Goal: Task Accomplishment & Management: Manage account settings

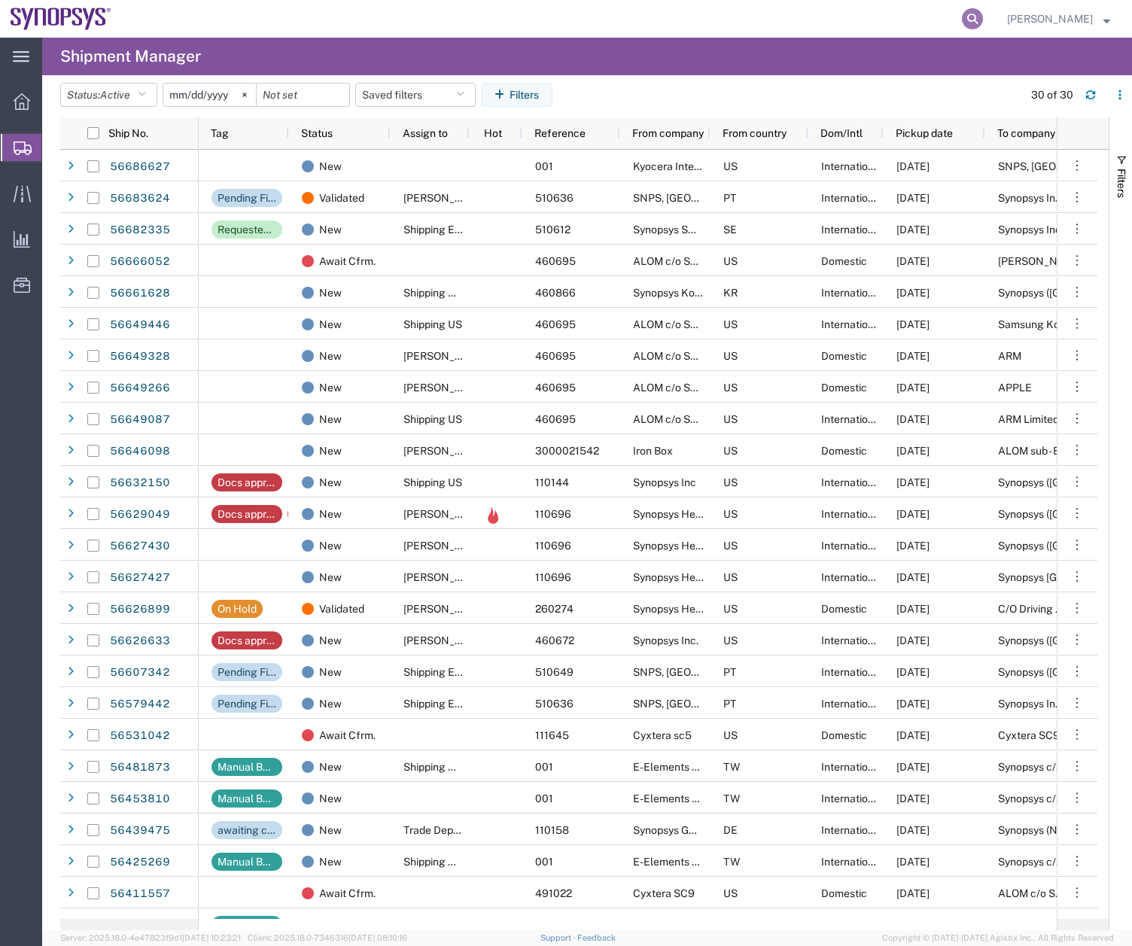
click at [983, 17] on icon at bounding box center [972, 18] width 21 height 21
type input "56632150"
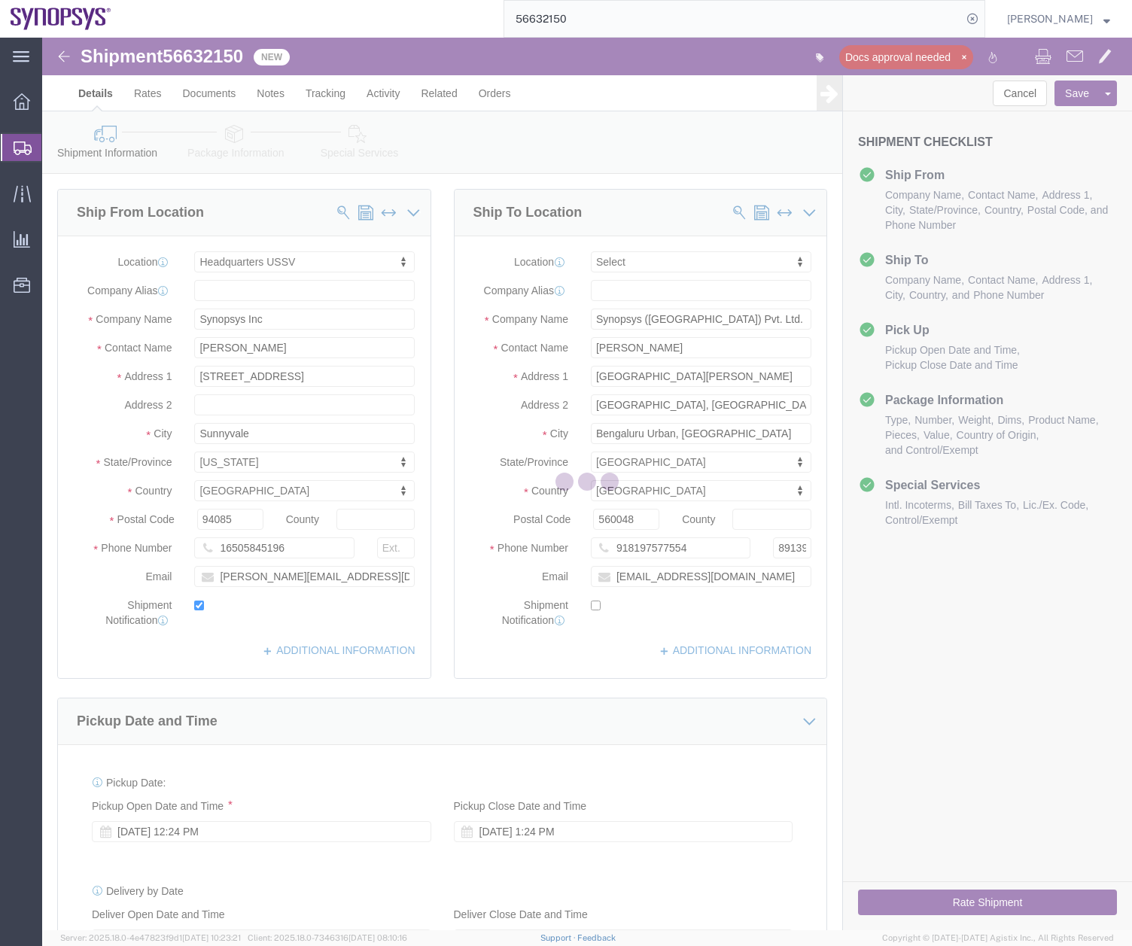
select select "63204"
select select
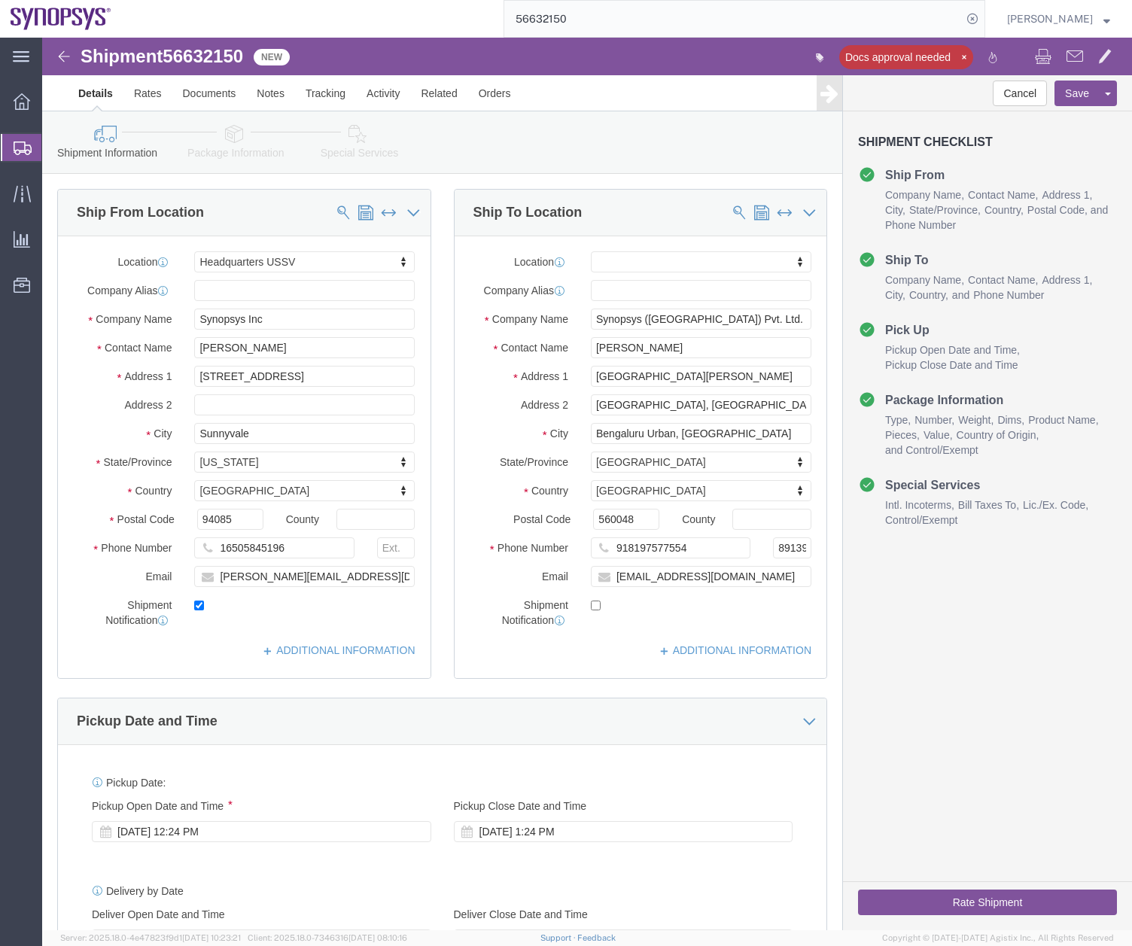
click icon
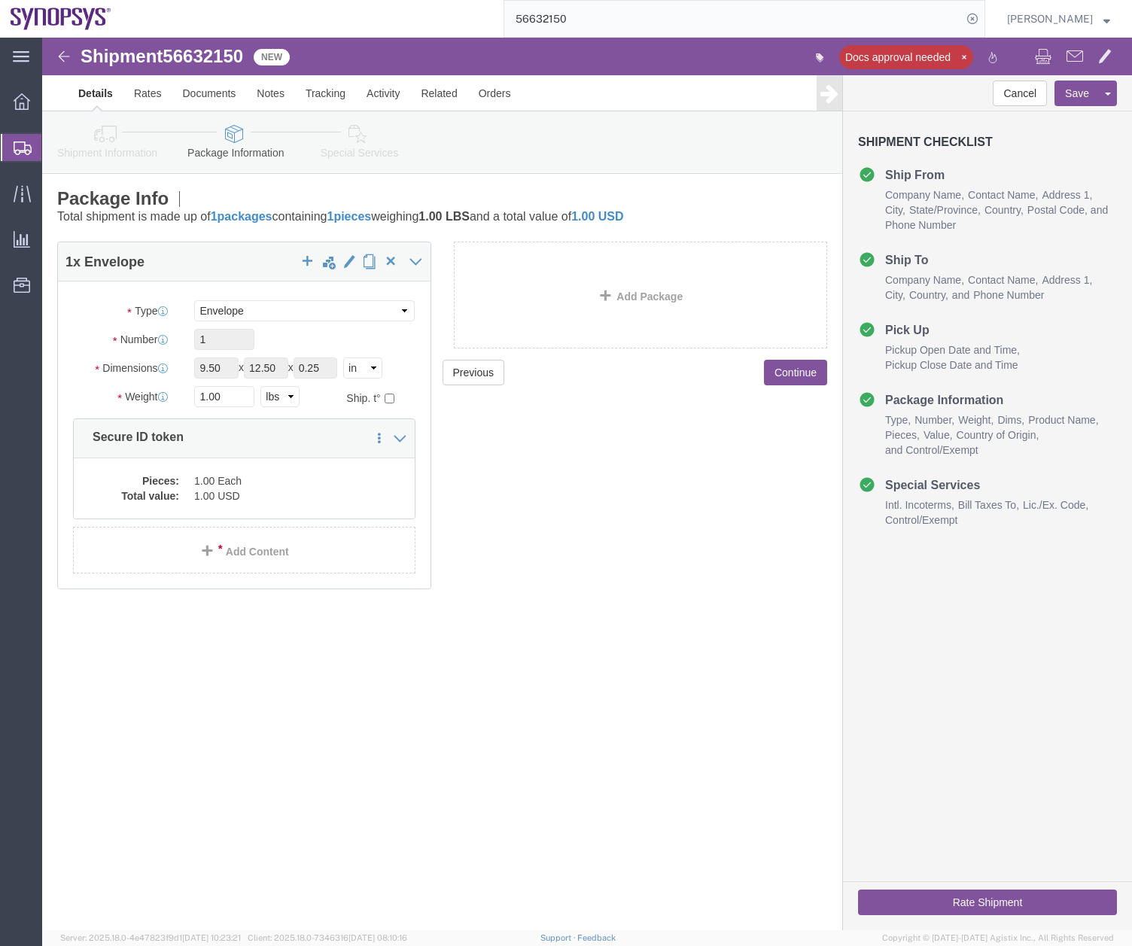
click icon
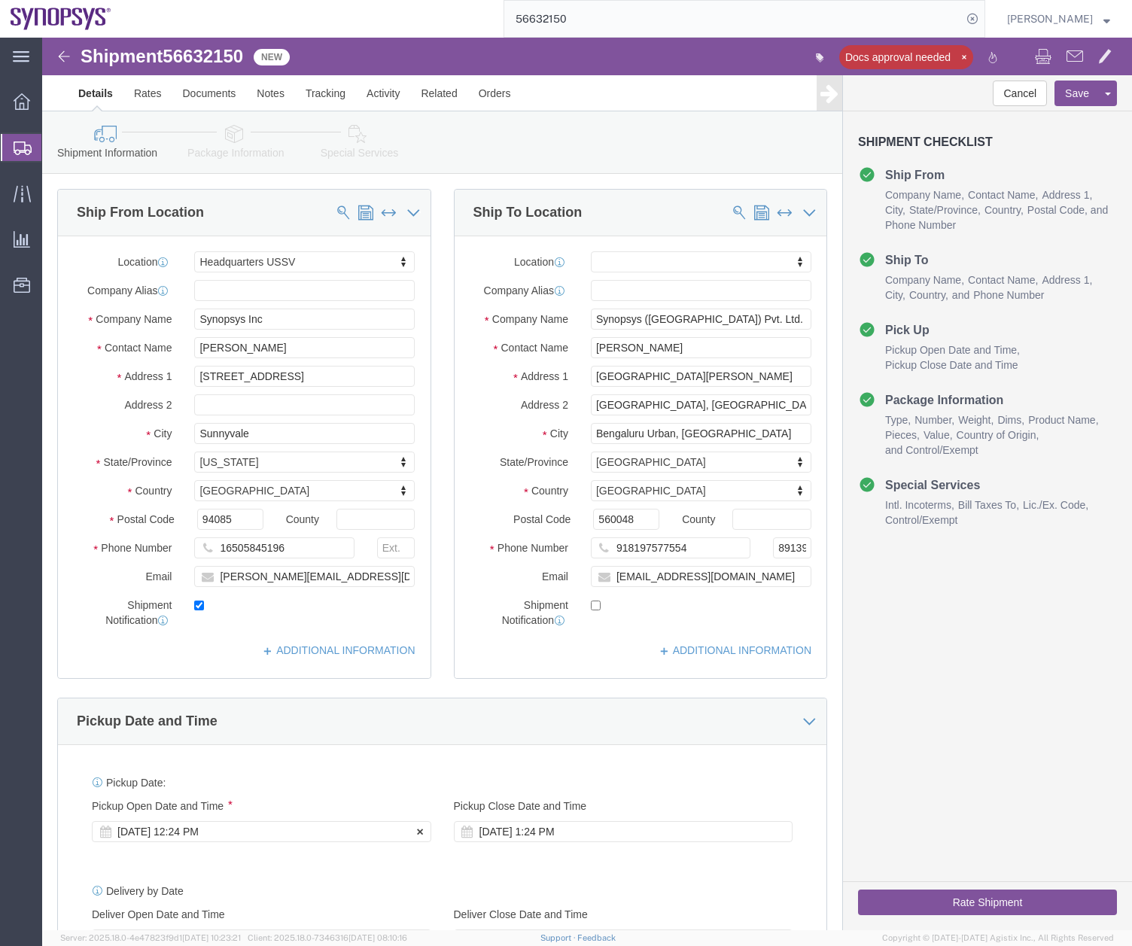
click div "[DATE] 12:24 PM"
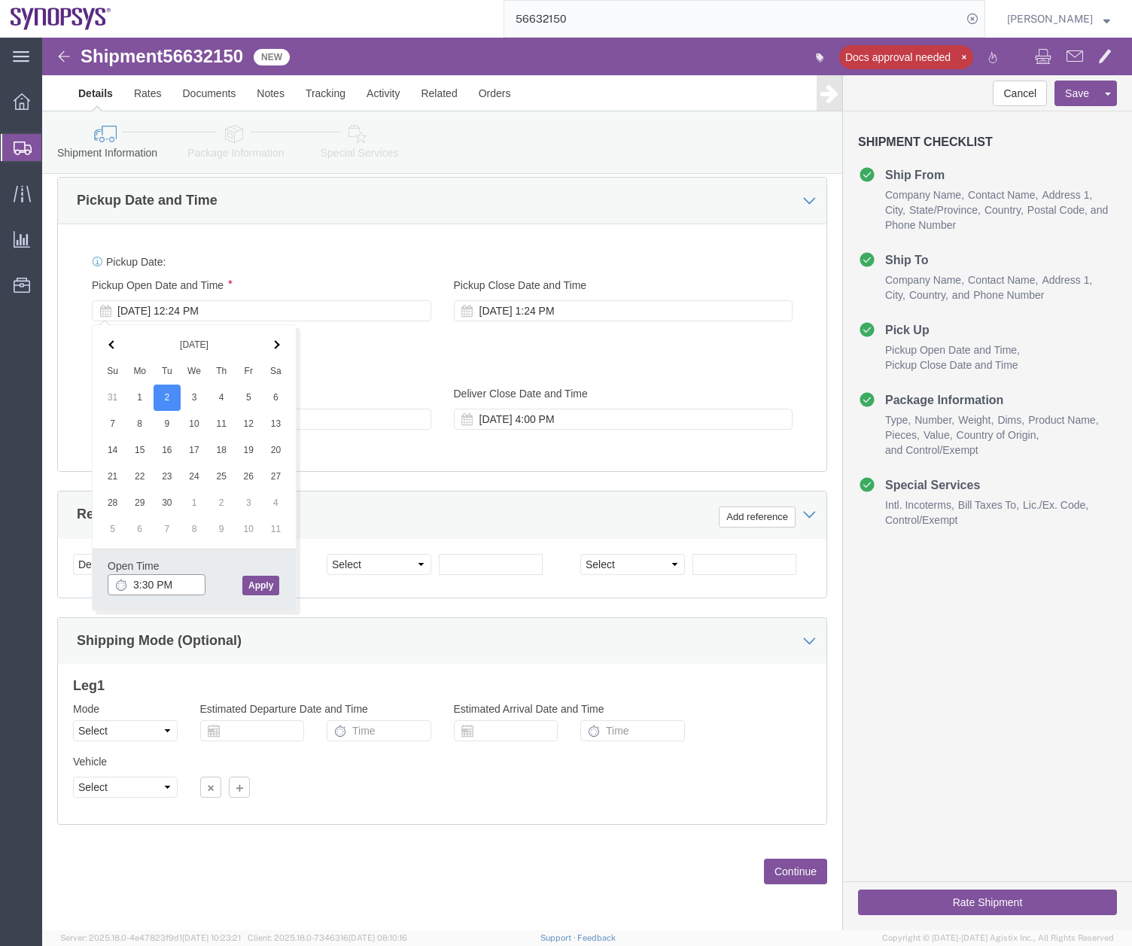
type input "3:30 PM"
click button "Apply"
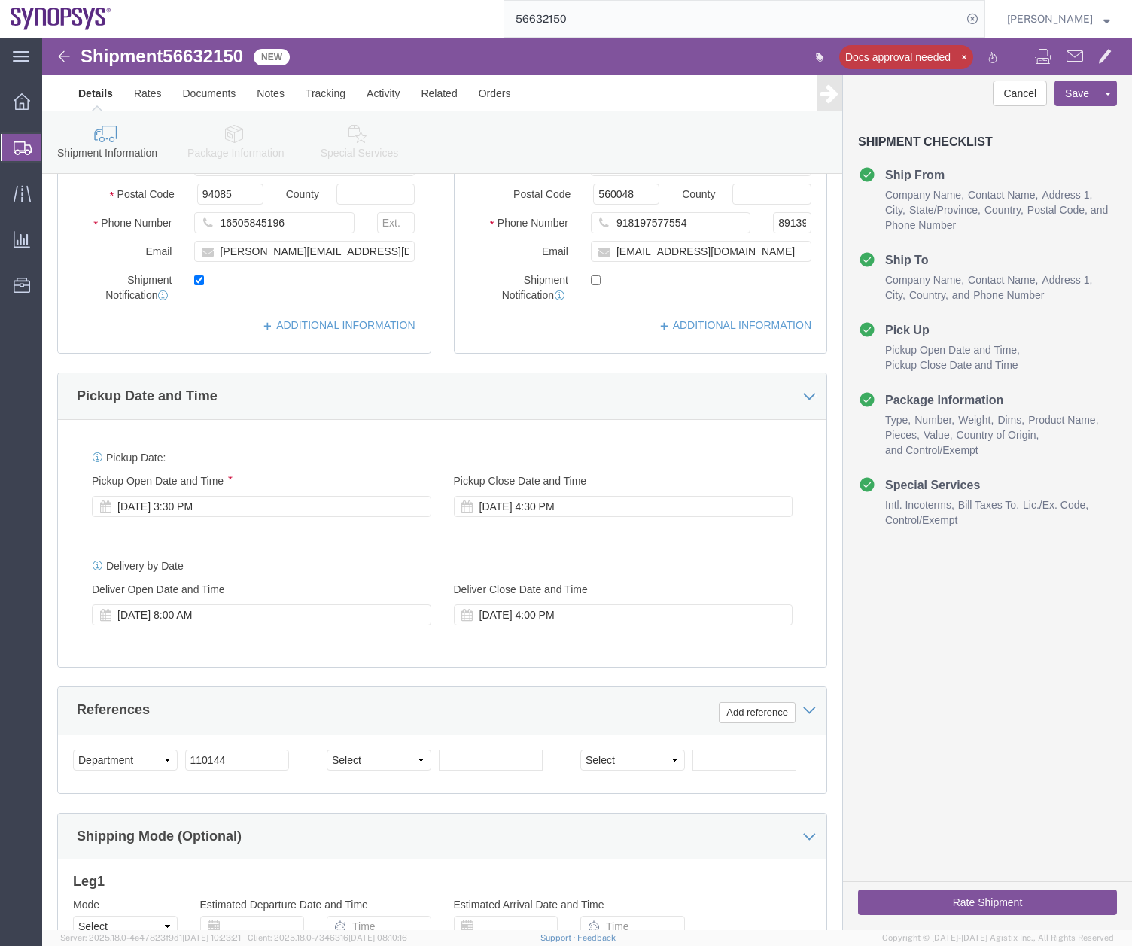
scroll to position [0, 0]
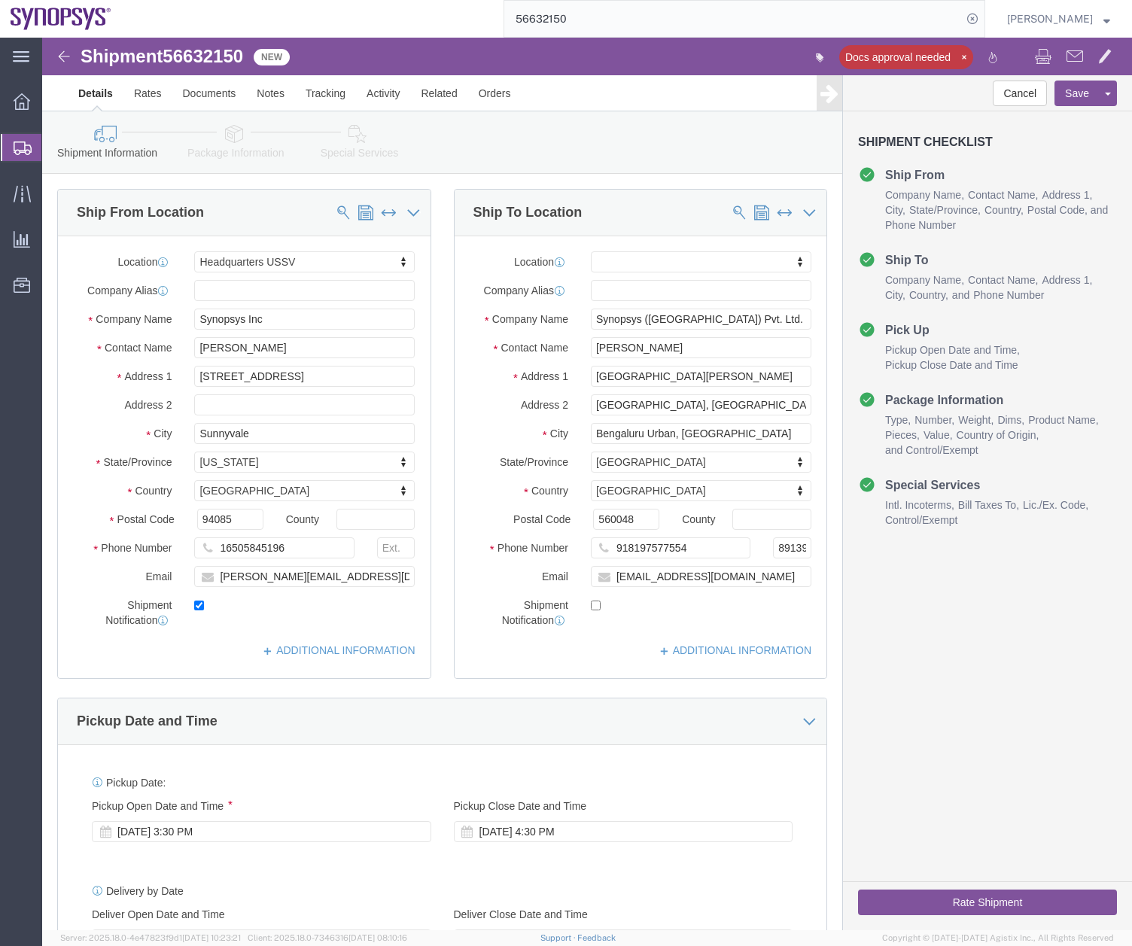
click icon
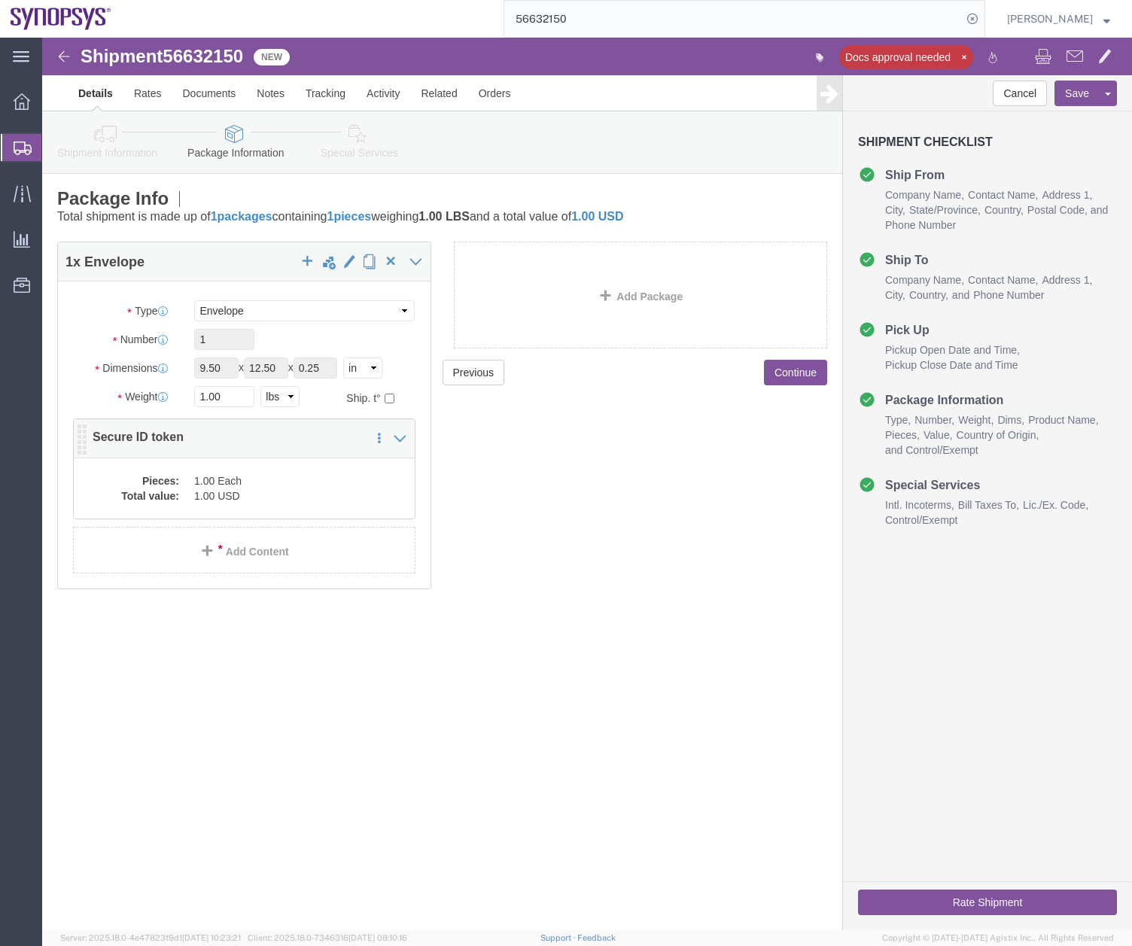
click dd "1.00 USD"
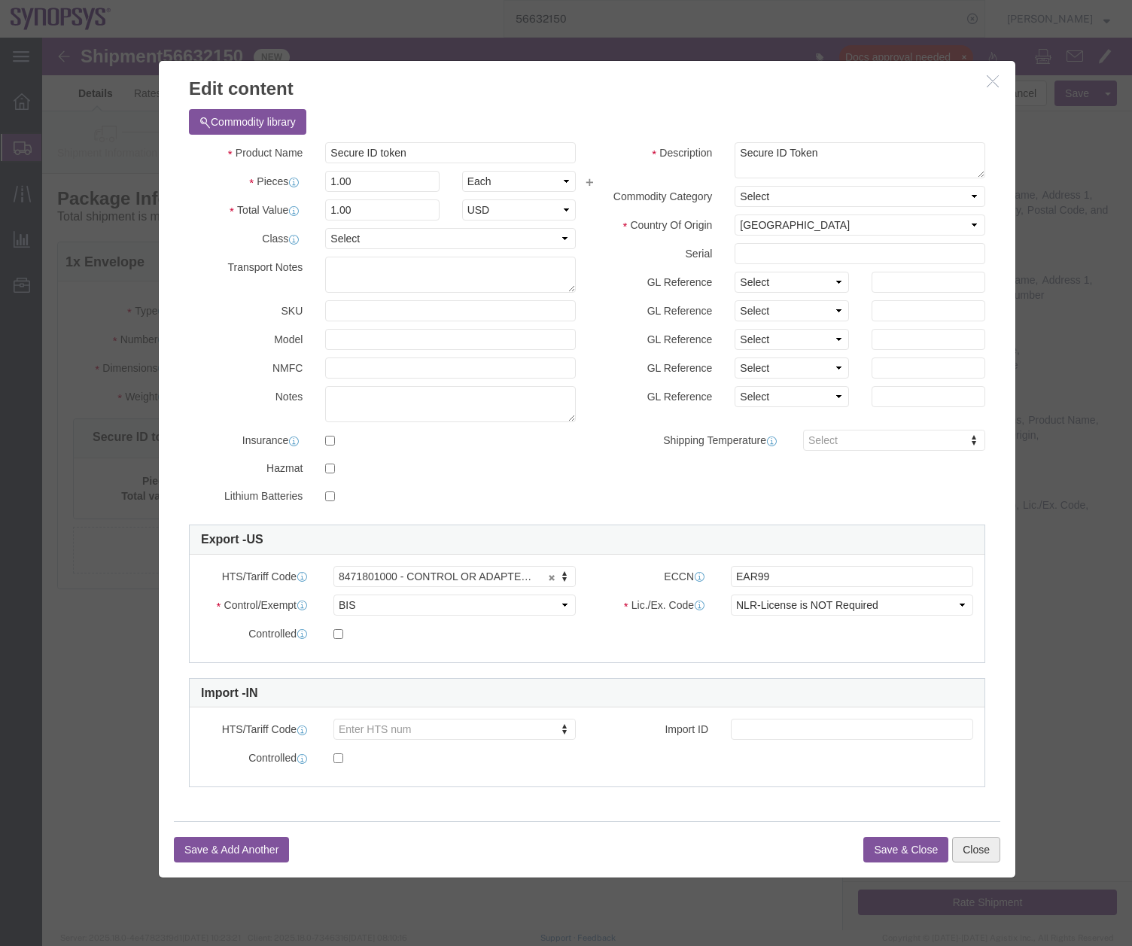
click button "Close"
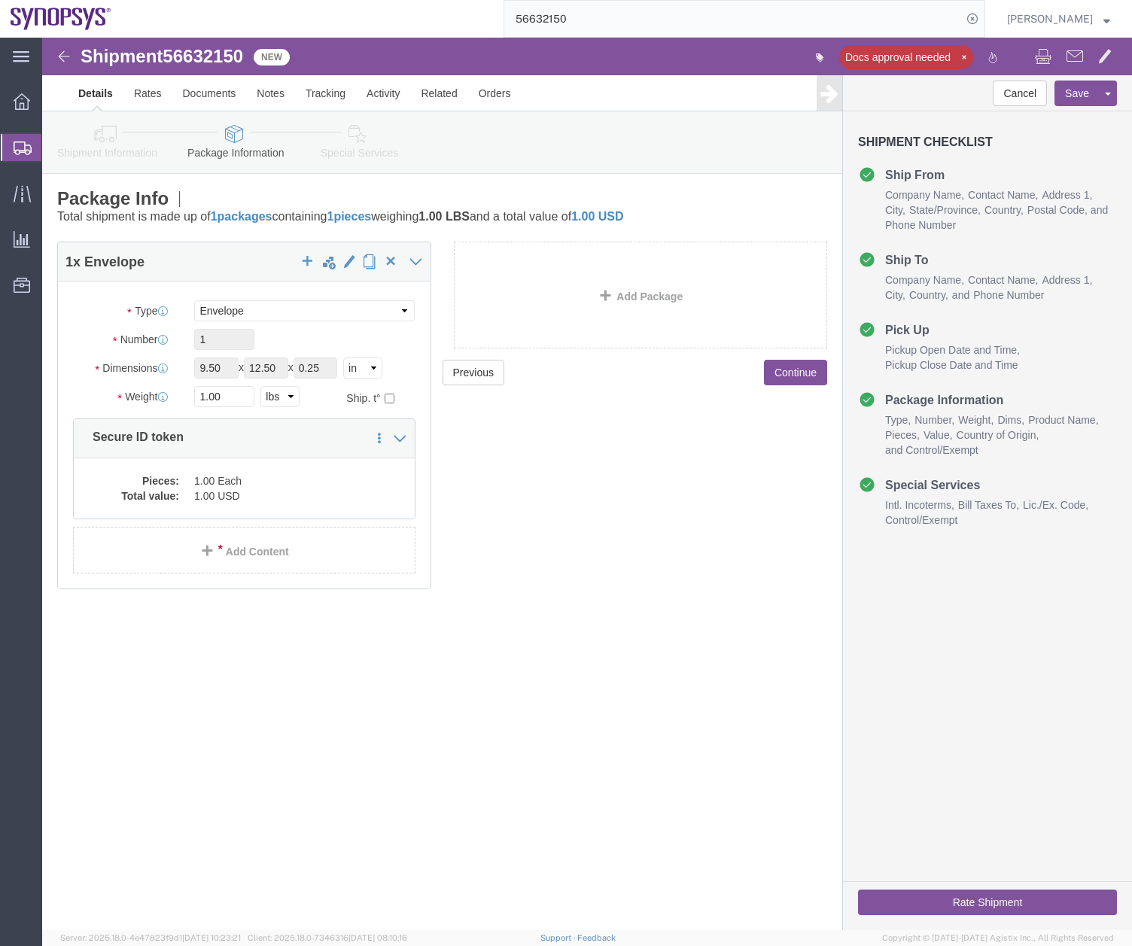
click icon
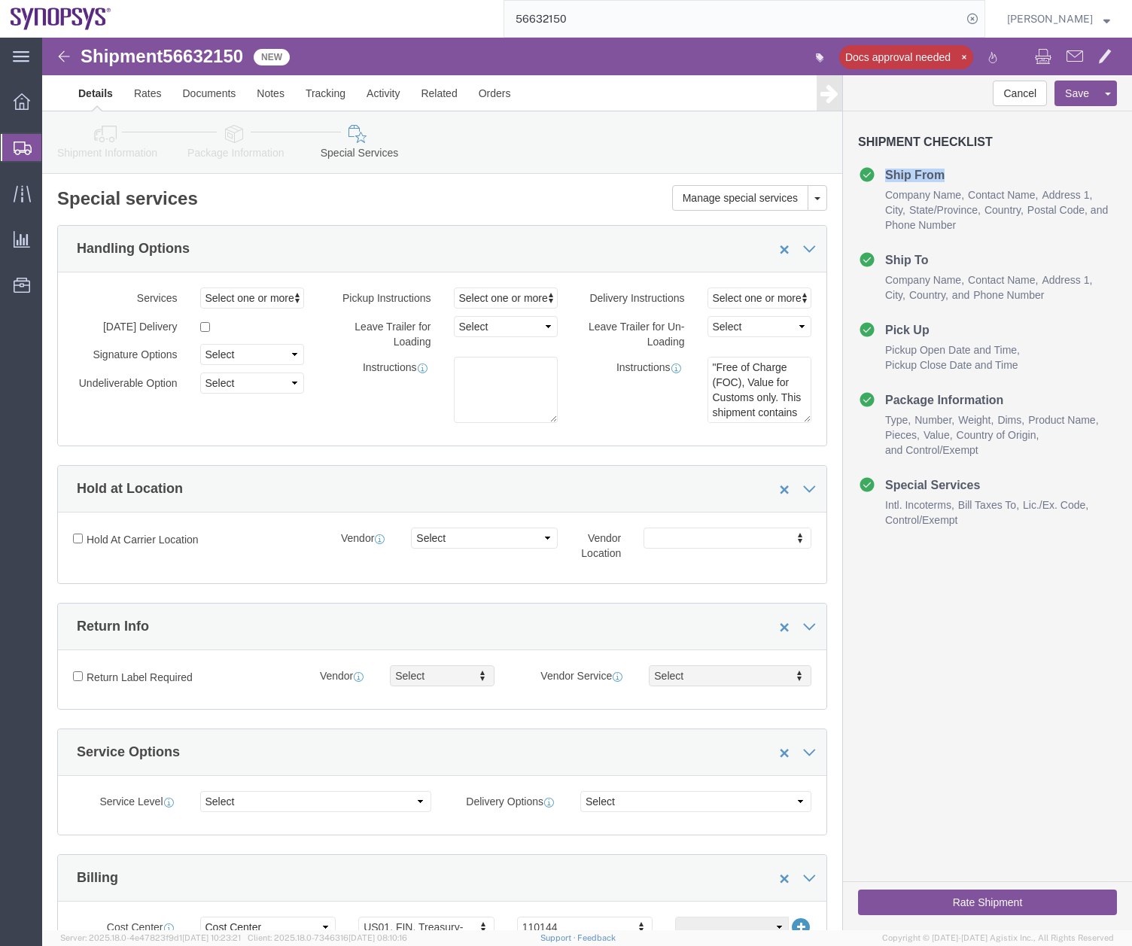
drag, startPoint x: 1079, startPoint y: 164, endPoint x: 1079, endPoint y: 70, distance: 94.1
click div "Cancel Save Assign To Clone Shipment Save As Template Shipment Checklist Ship F…"
click icon
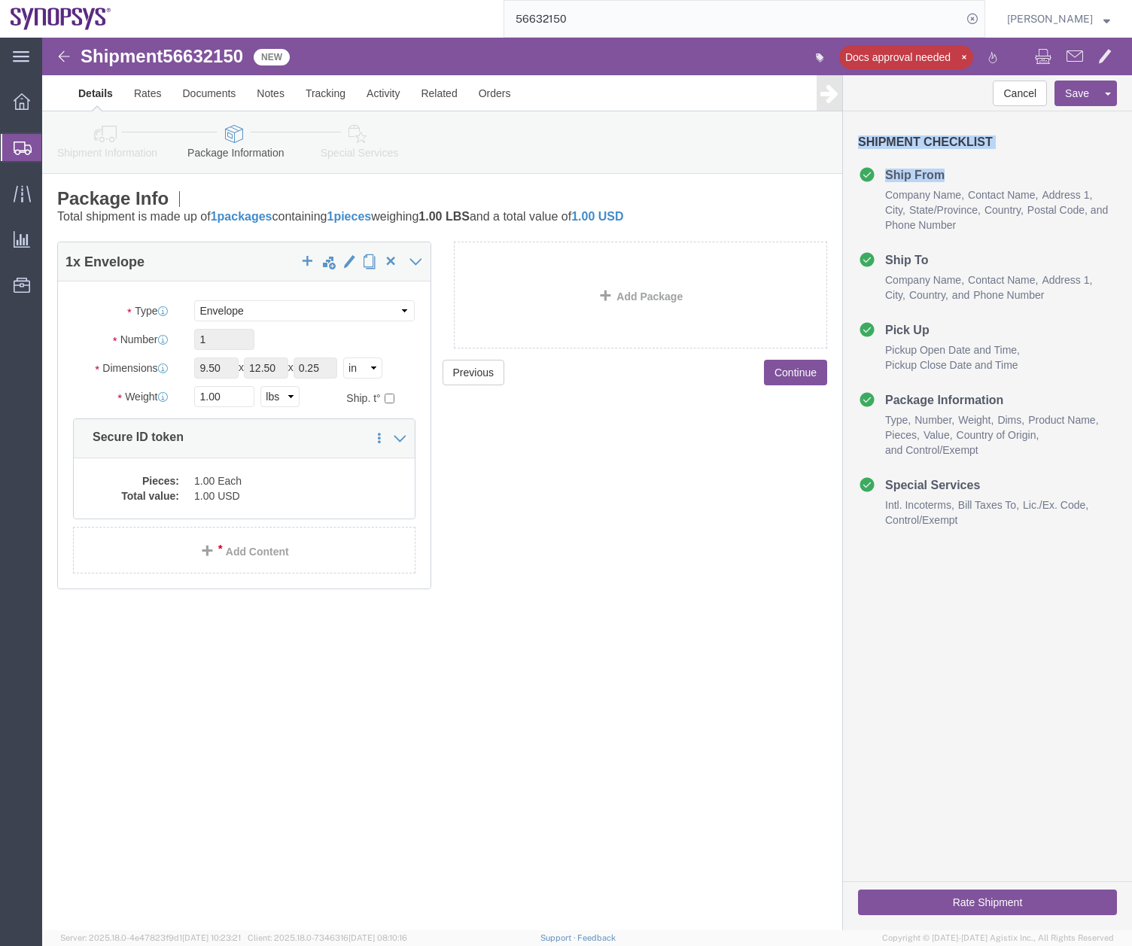
click icon
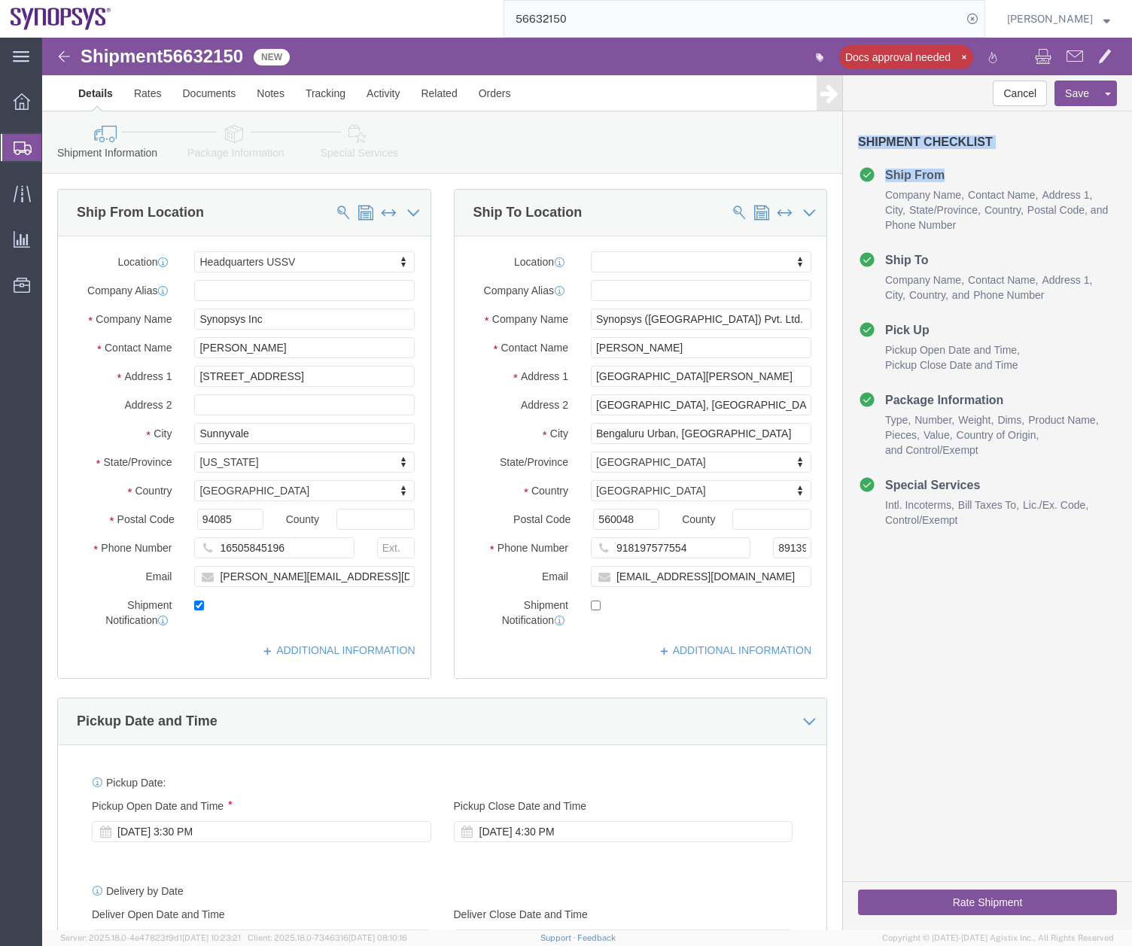
click icon
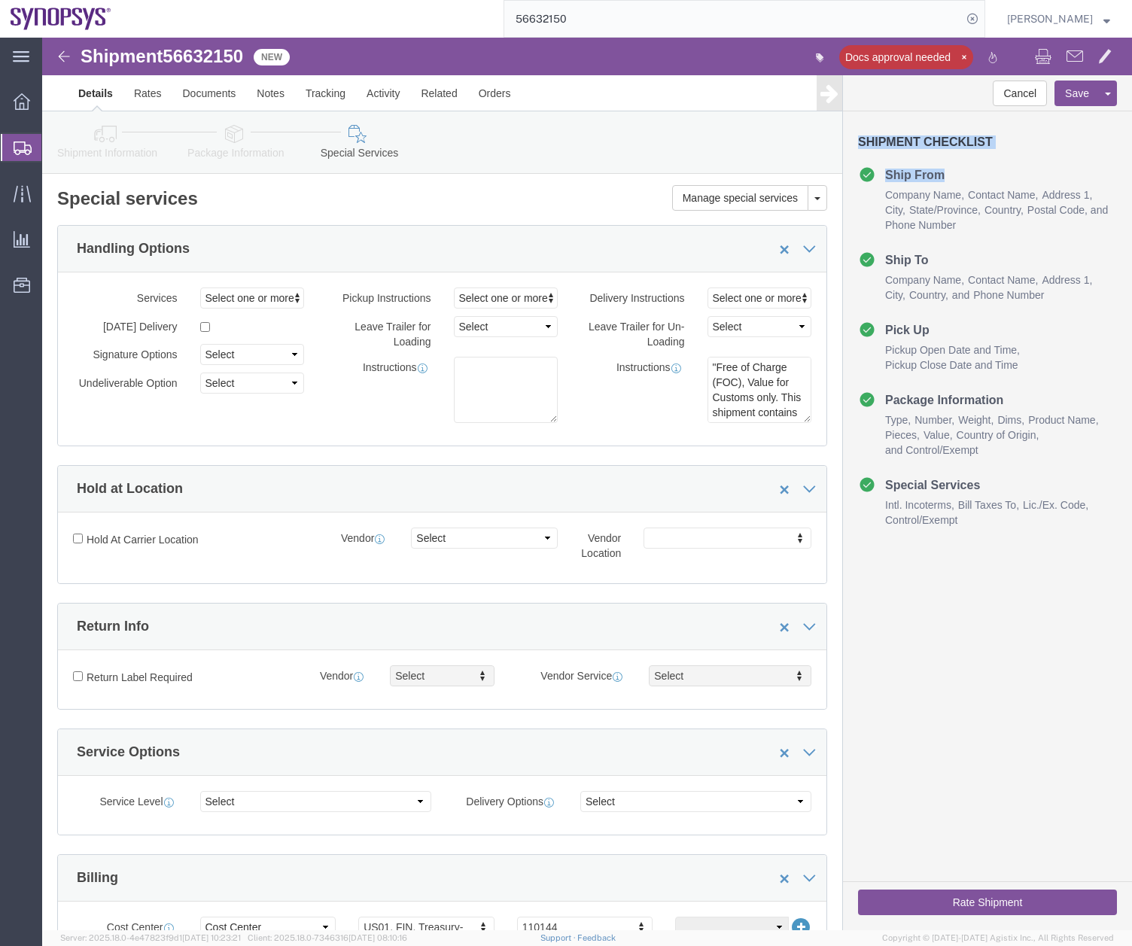
click button "Rate Shipment"
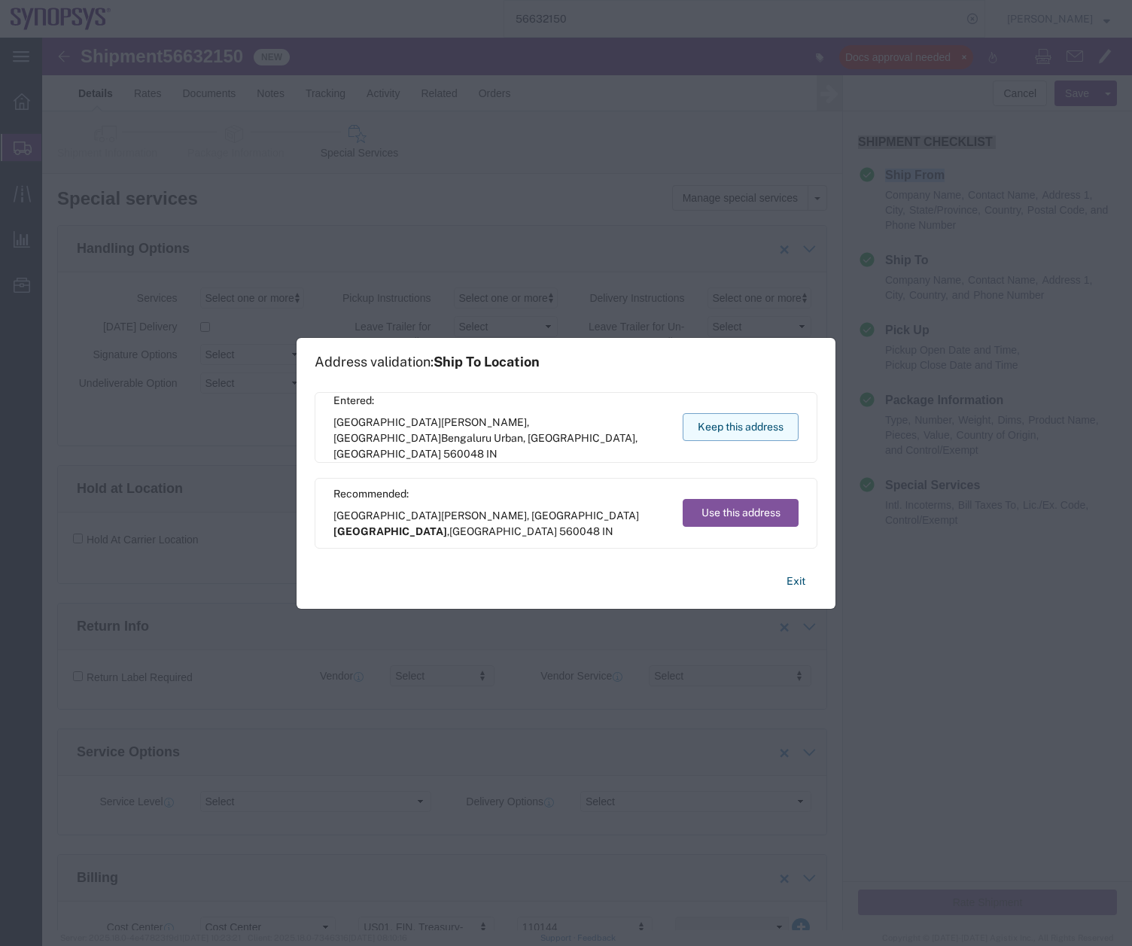
click at [739, 432] on button "Keep this address" at bounding box center [741, 427] width 116 height 28
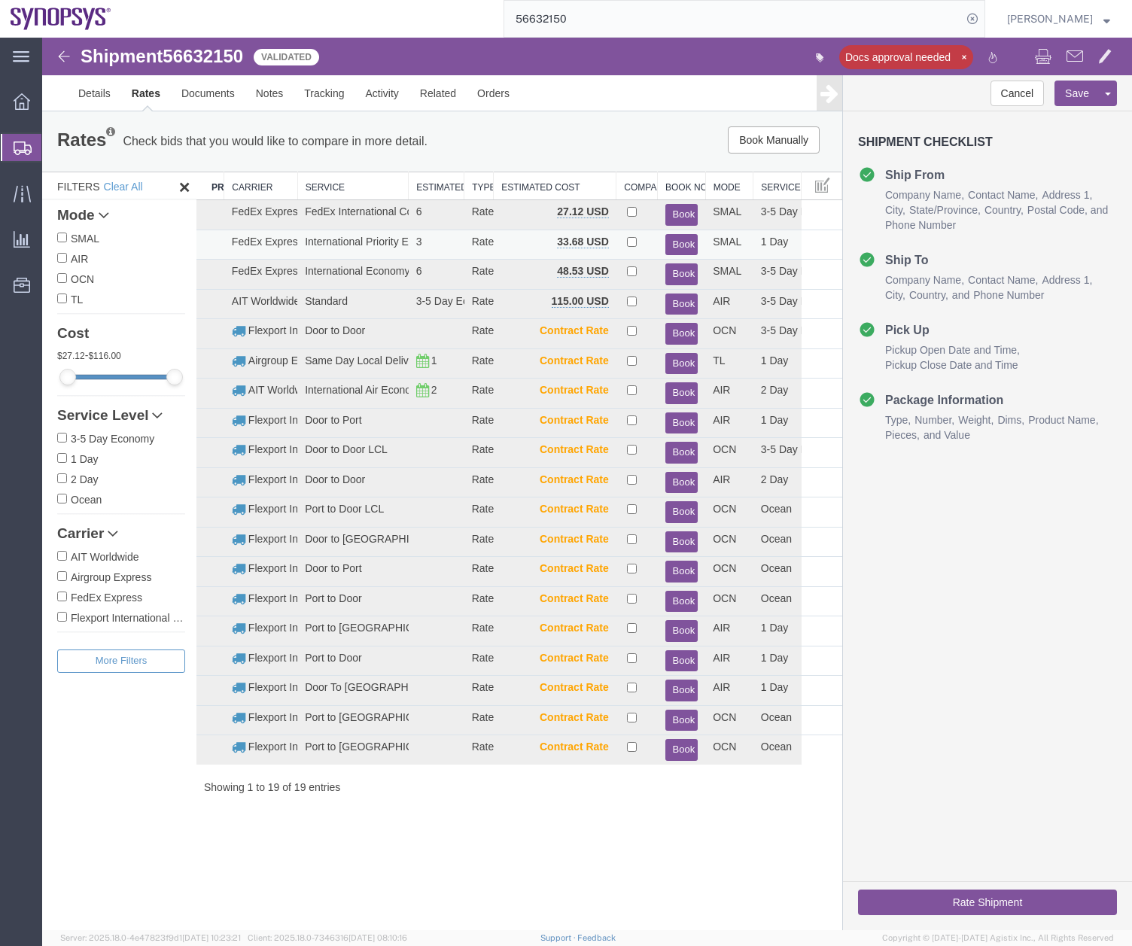
click at [678, 239] on button "Book" at bounding box center [682, 245] width 33 height 22
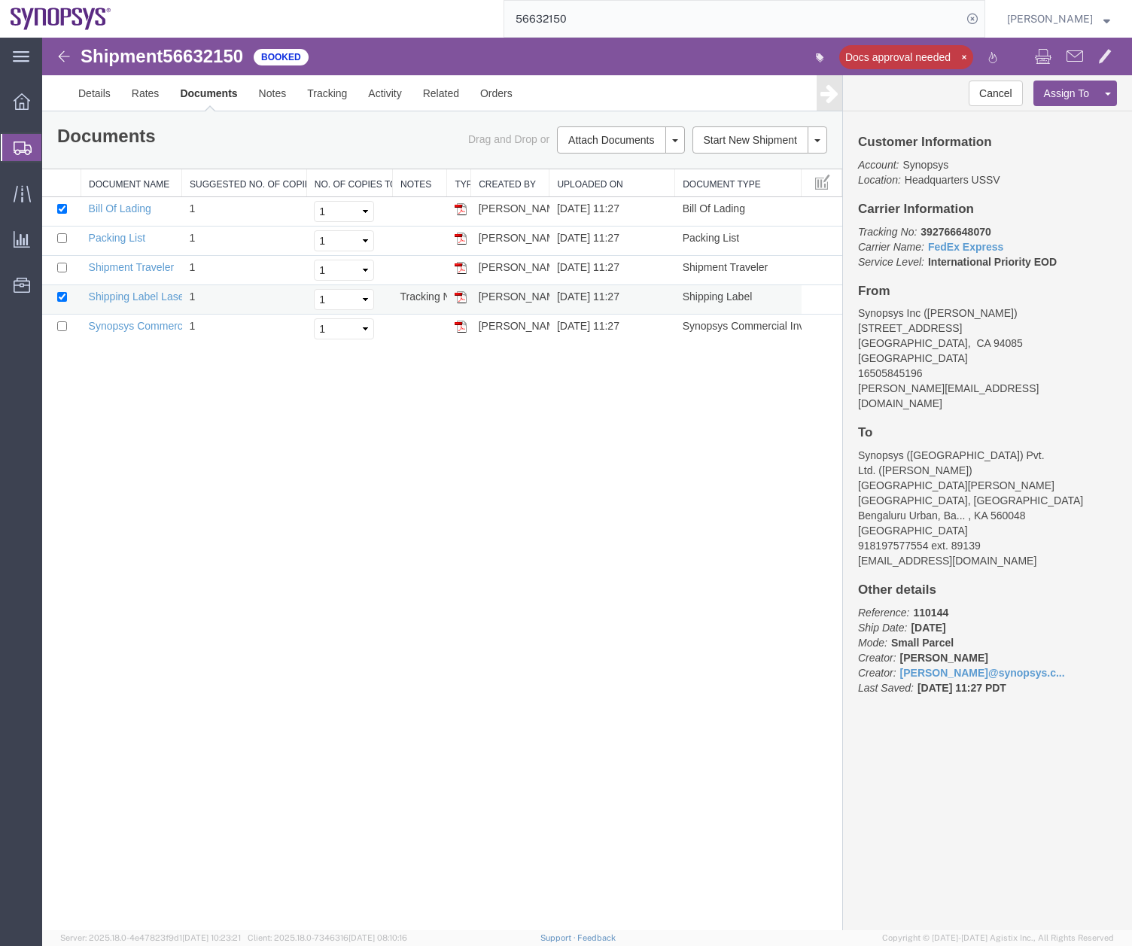
drag, startPoint x: 465, startPoint y: 299, endPoint x: 42, endPoint y: 569, distance: 501.1
click at [465, 299] on img at bounding box center [461, 297] width 12 height 12
click at [461, 325] on img at bounding box center [461, 327] width 12 height 12
click at [460, 235] on img at bounding box center [461, 239] width 12 height 12
click at [61, 208] on input "checkbox" at bounding box center [62, 209] width 10 height 10
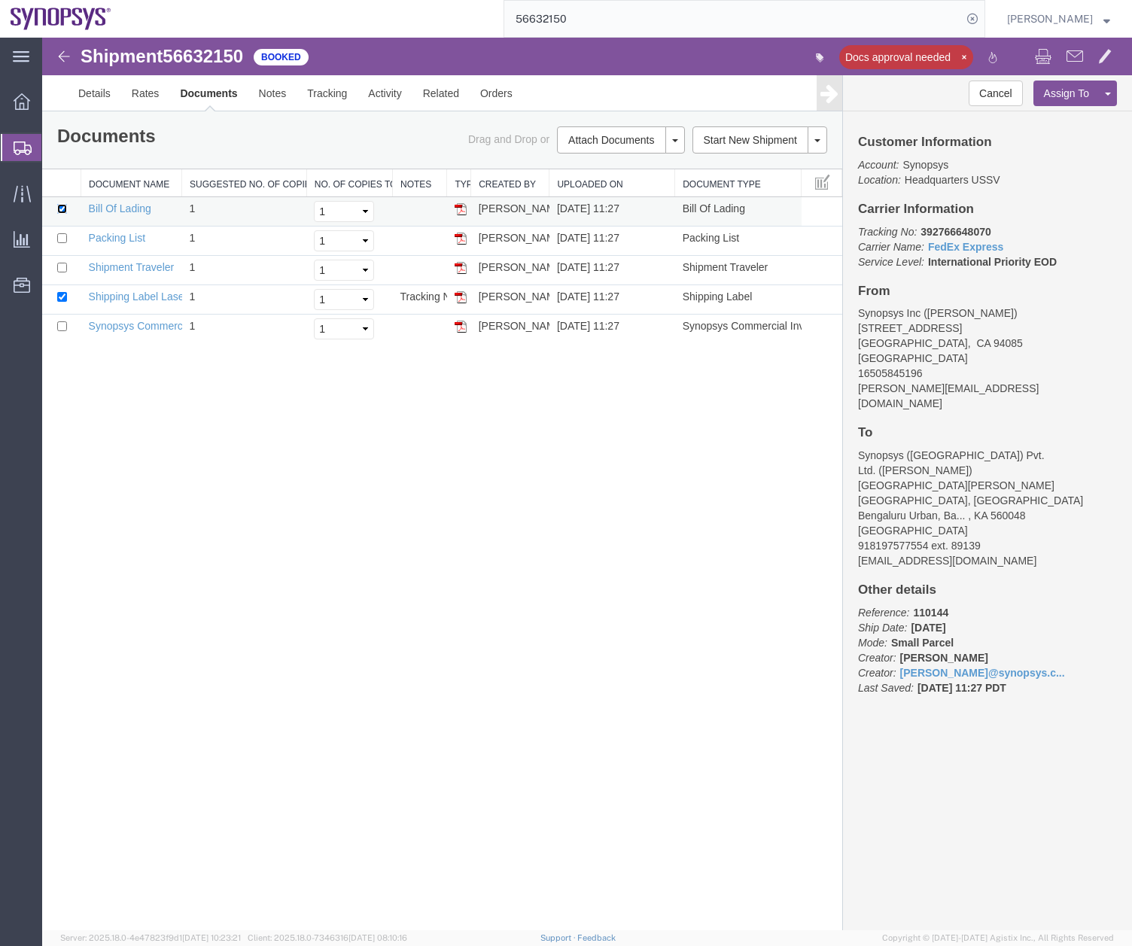
checkbox input "false"
click at [59, 293] on input "checkbox" at bounding box center [62, 297] width 10 height 10
click at [59, 298] on input "checkbox" at bounding box center [62, 297] width 10 height 10
checkbox input "true"
click at [59, 324] on input "checkbox" at bounding box center [62, 327] width 10 height 10
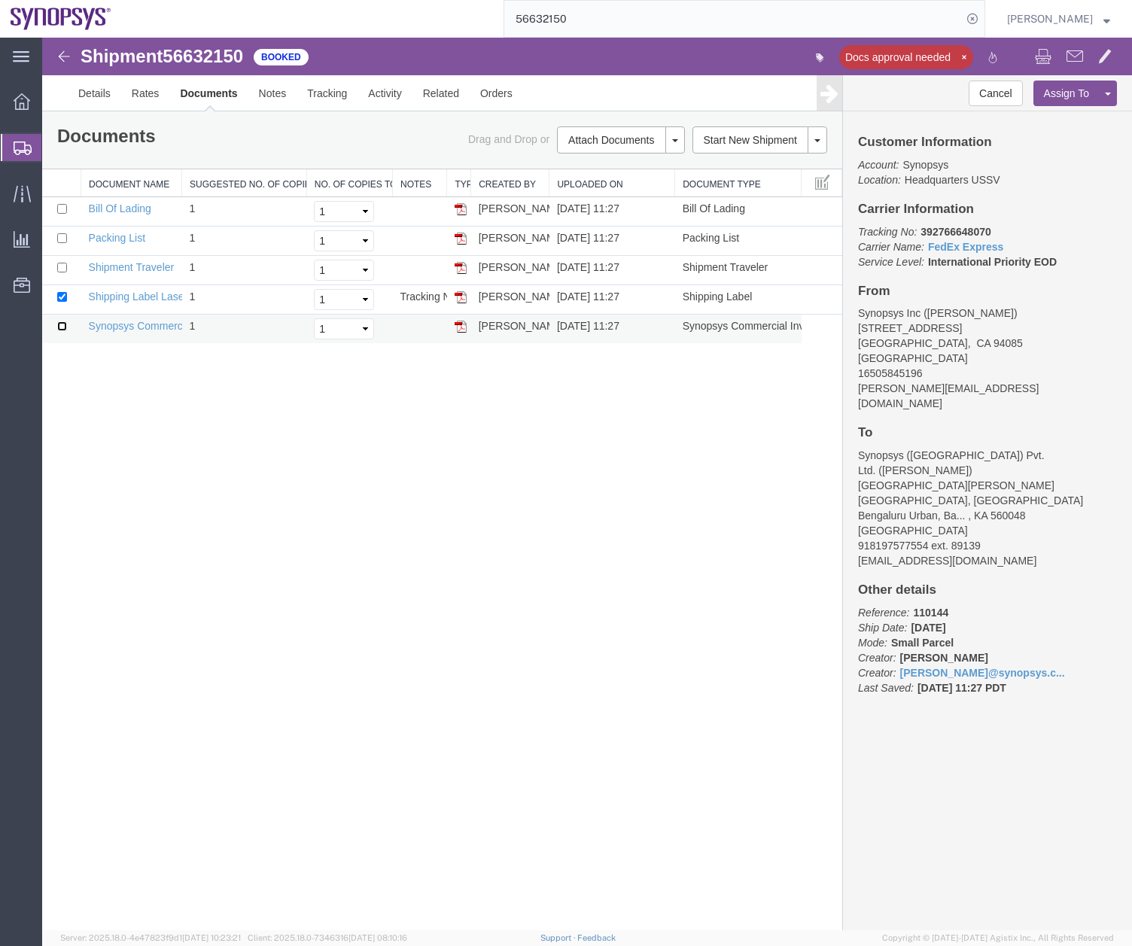
checkbox input "true"
click at [62, 241] on input "checkbox" at bounding box center [62, 238] width 10 height 10
checkbox input "true"
click at [603, 188] on link "Email Documents" at bounding box center [618, 188] width 131 height 23
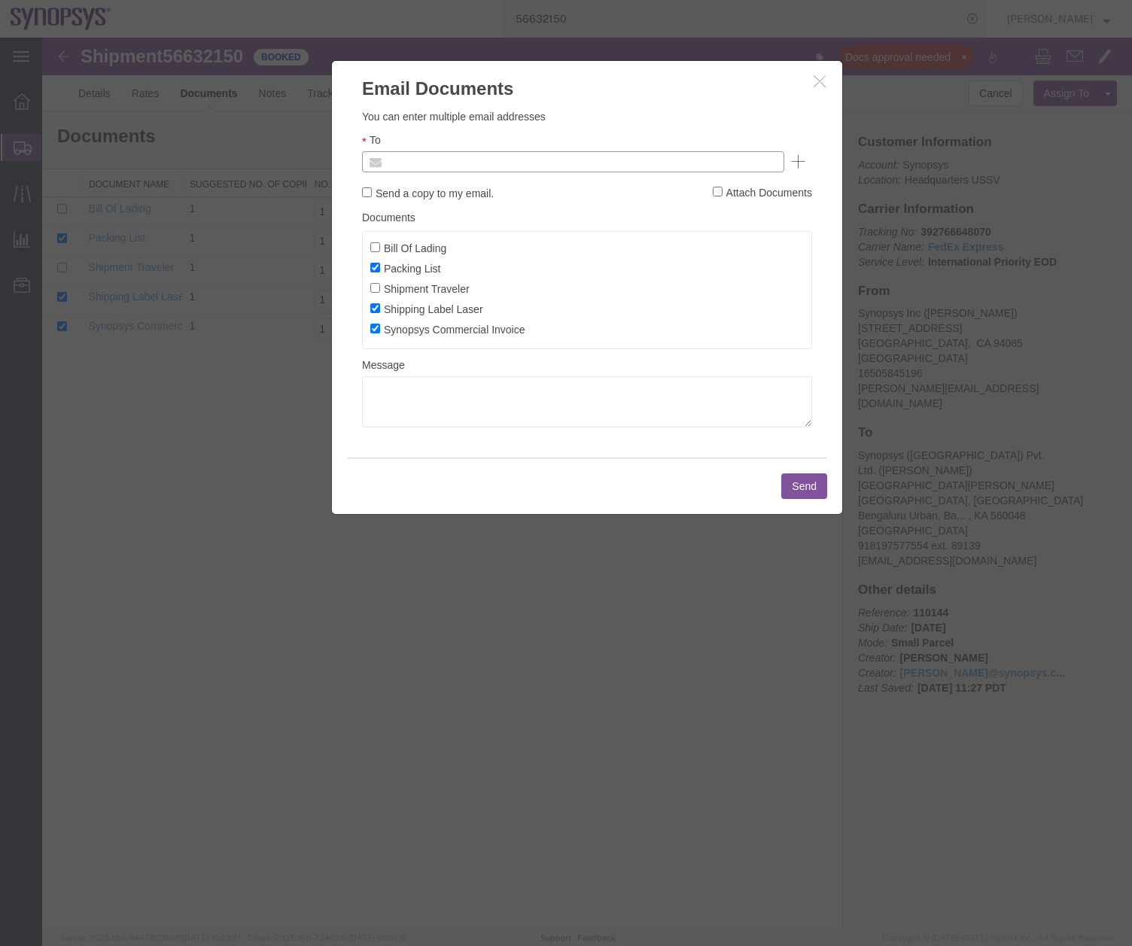
click at [490, 160] on input "text" at bounding box center [471, 162] width 176 height 20
type input "[PERSON_NAME][EMAIL_ADDRESS][DOMAIN_NAME]"
click at [802, 486] on button "Send" at bounding box center [805, 487] width 46 height 26
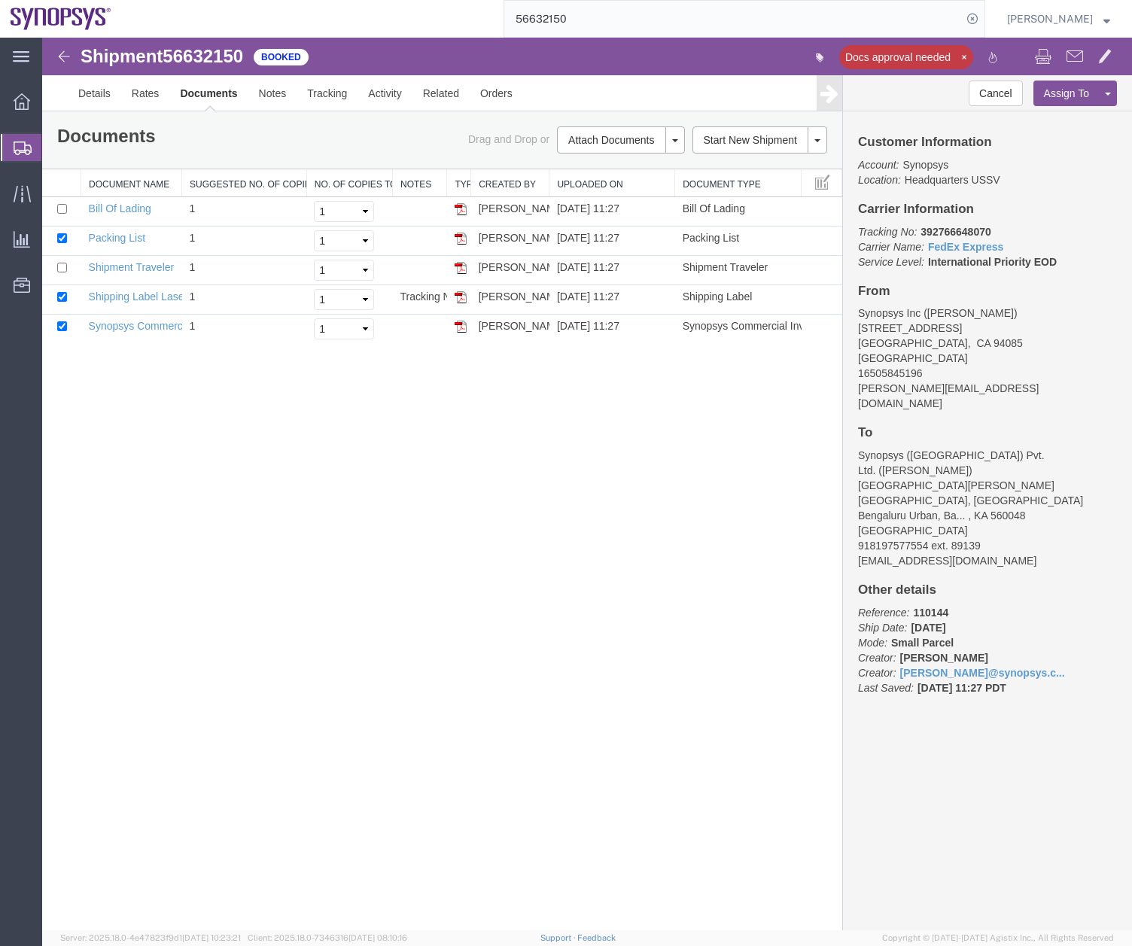
click at [21, 155] on div at bounding box center [22, 147] width 42 height 27
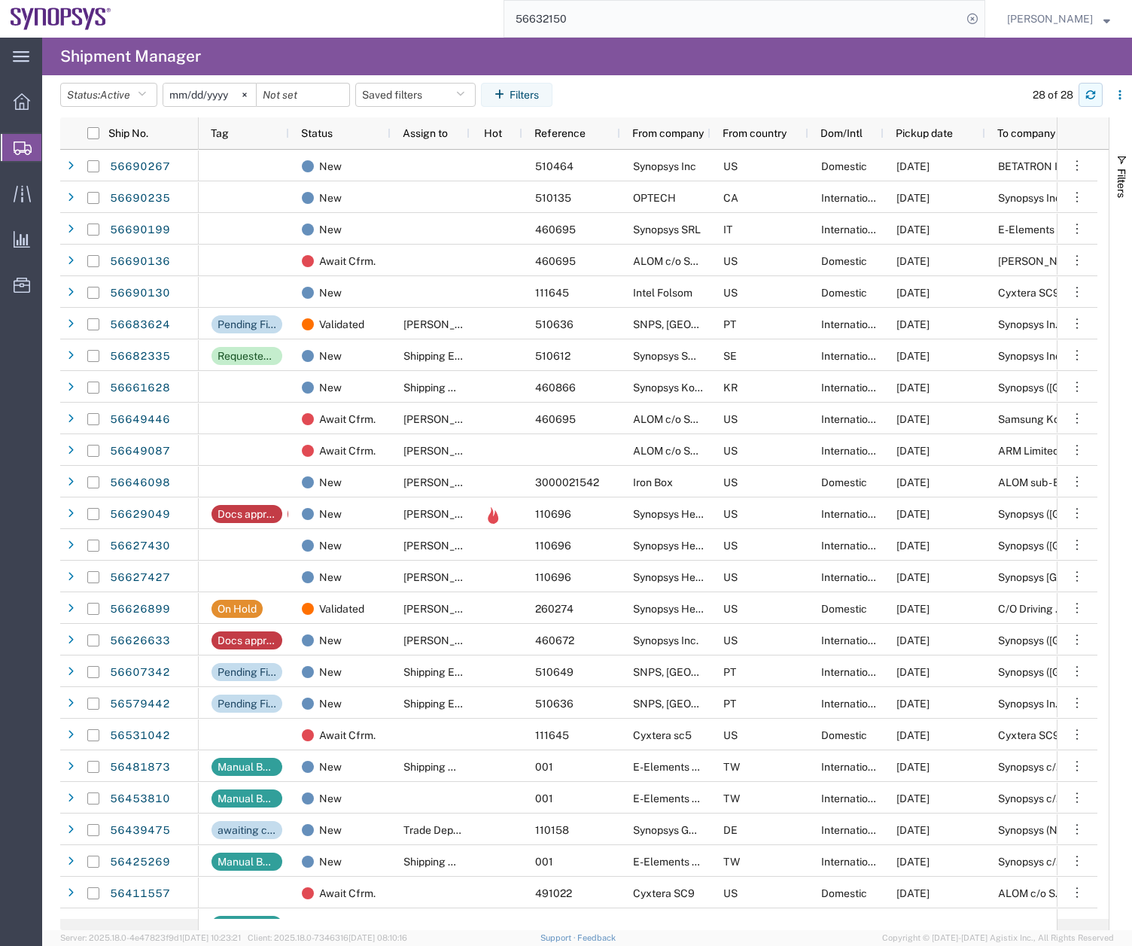
click at [1101, 90] on button "button" at bounding box center [1091, 95] width 24 height 24
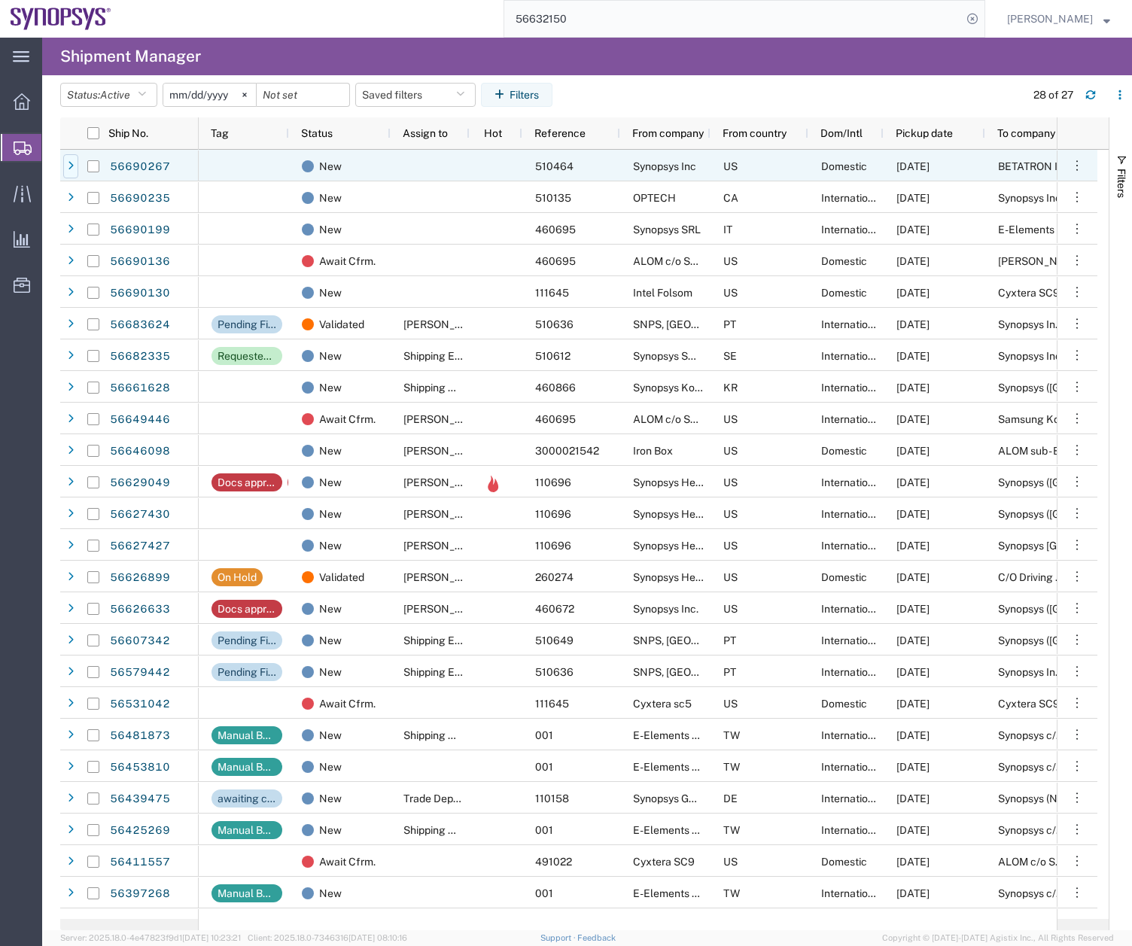
click at [72, 162] on icon at bounding box center [71, 166] width 6 height 11
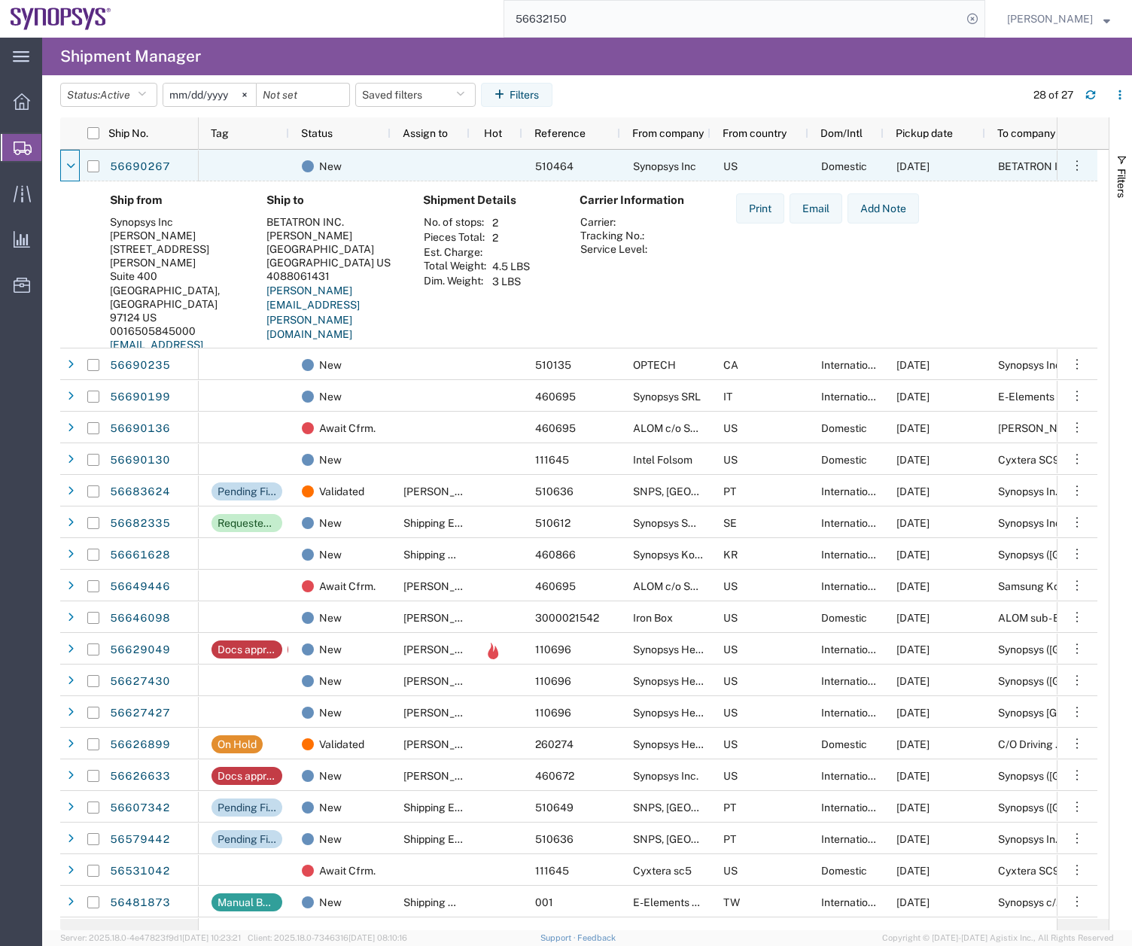
click at [72, 162] on icon at bounding box center [70, 166] width 9 height 11
